Goal: Task Accomplishment & Management: Use online tool/utility

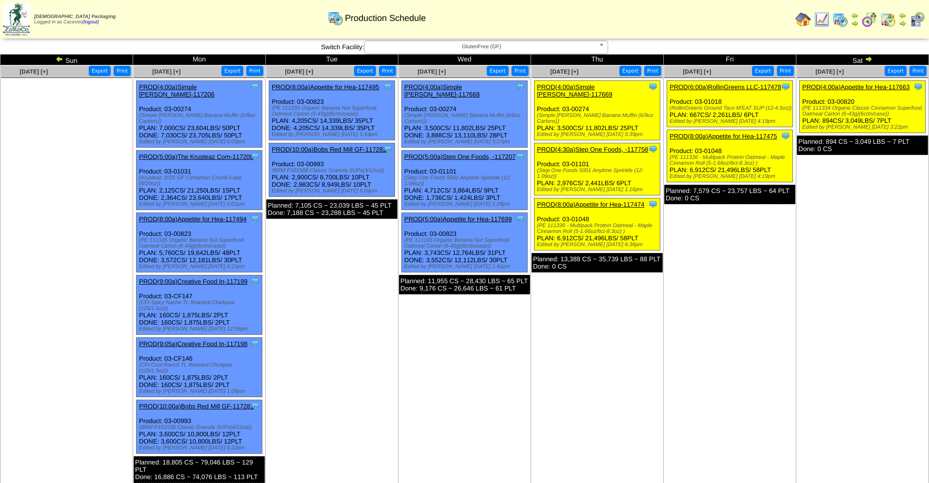
click at [872, 58] on img at bounding box center [869, 59] width 8 height 8
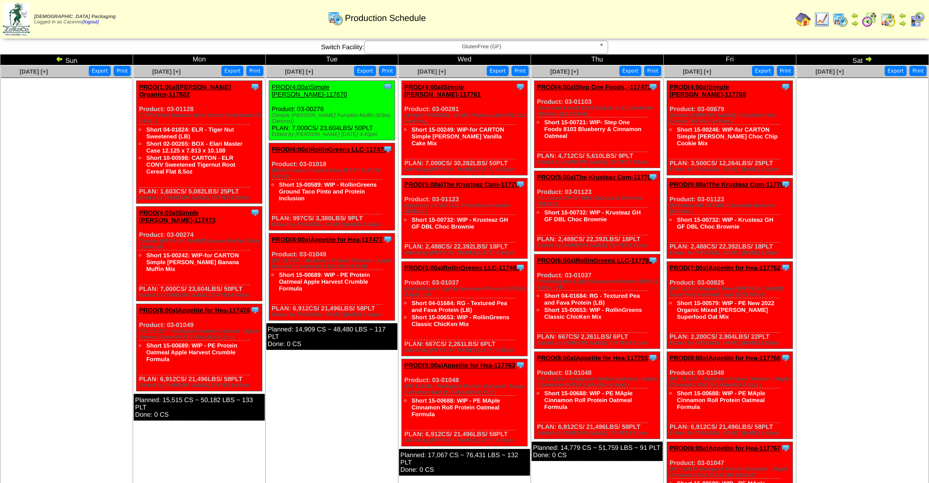
click at [202, 86] on link "PROD(1:00a)[PERSON_NAME] Organics-117882" at bounding box center [185, 90] width 92 height 15
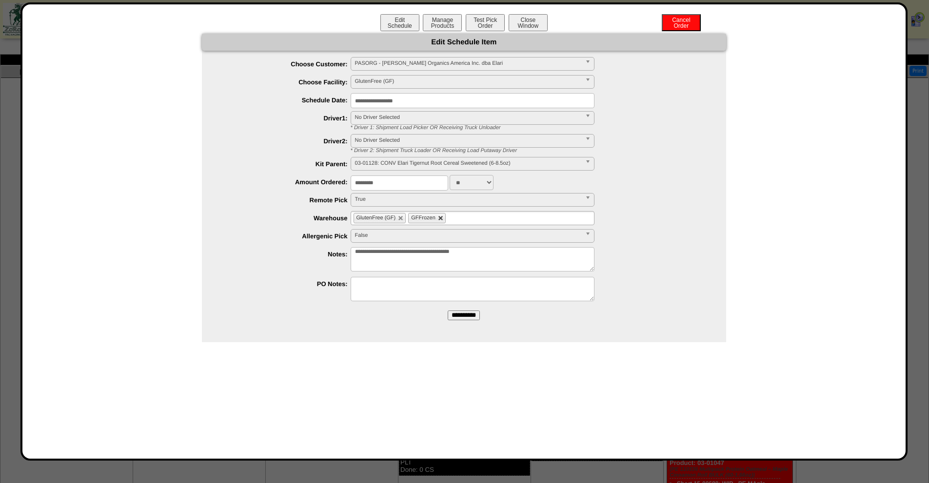
click at [441, 219] on link at bounding box center [441, 219] width 6 height 6
click at [441, 220] on ul "GlutenFree (GF)" at bounding box center [473, 218] width 244 height 14
type input "*"
click at [438, 234] on li "N orth Ranch" at bounding box center [472, 230] width 243 height 10
click at [448, 311] on input "**********" at bounding box center [464, 316] width 32 height 10
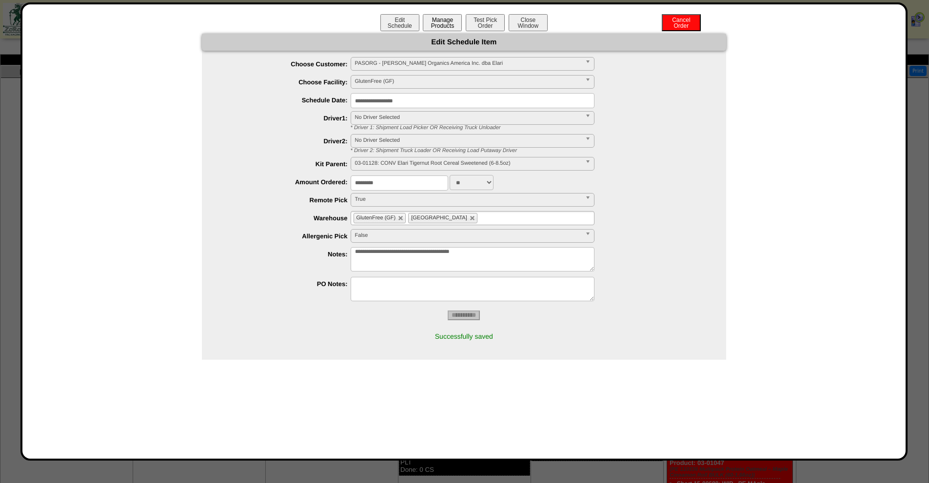
click at [432, 28] on button "Manage Products" at bounding box center [442, 22] width 39 height 17
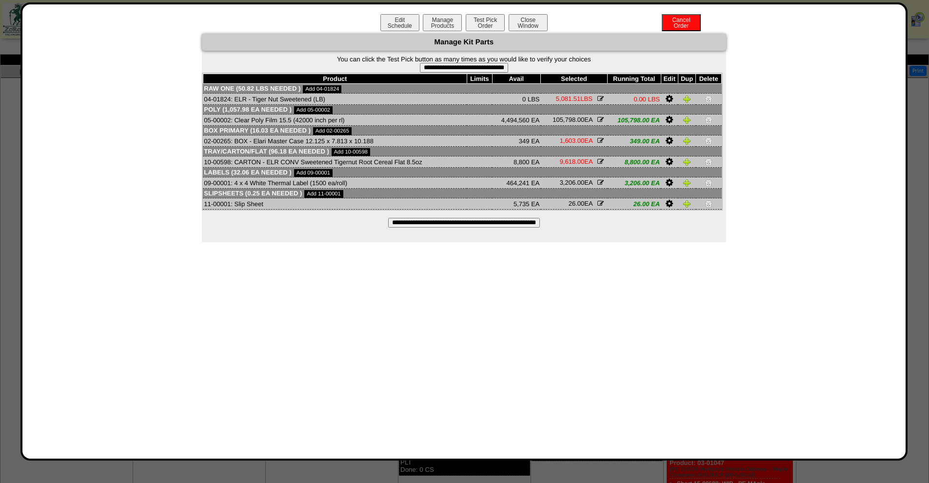
click at [411, 223] on input "**********" at bounding box center [464, 223] width 152 height 10
click at [543, 29] on button "Close Window" at bounding box center [528, 22] width 39 height 17
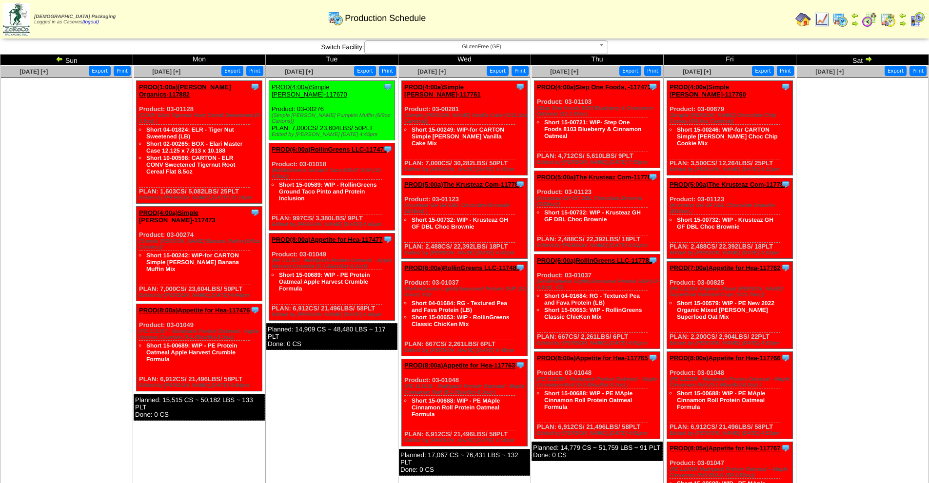
click at [172, 83] on link "PROD(1:00a)[PERSON_NAME] Organics-117882" at bounding box center [185, 90] width 92 height 15
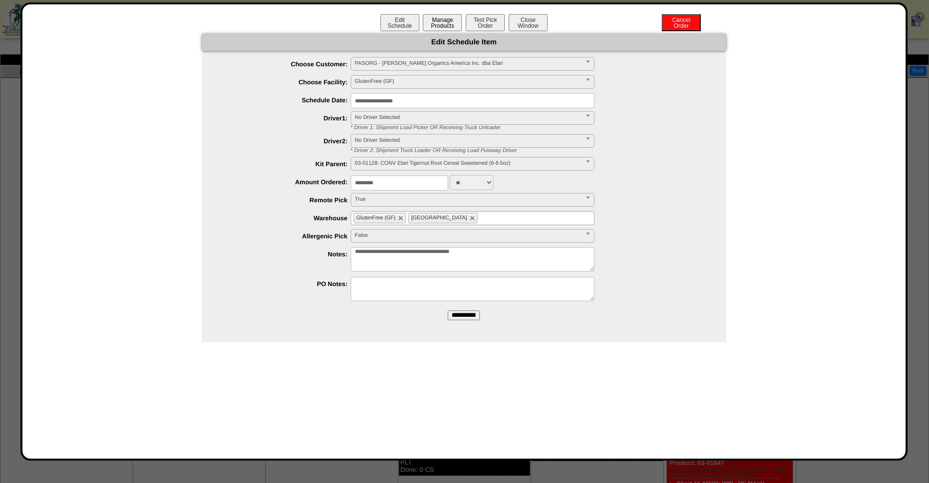
click at [440, 27] on button "Manage Products" at bounding box center [442, 22] width 39 height 17
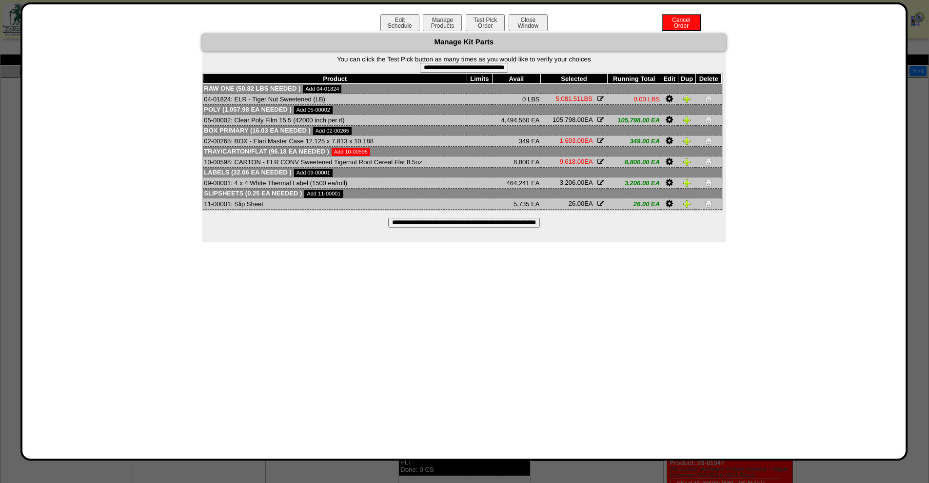
drag, startPoint x: 357, startPoint y: 151, endPoint x: 349, endPoint y: 151, distance: 7.3
